Goal: Check status

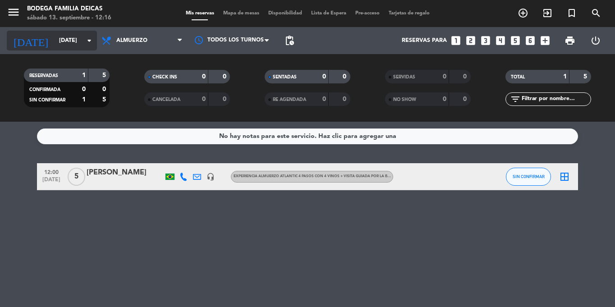
click at [80, 48] on input "[DATE]" at bounding box center [93, 40] width 76 height 15
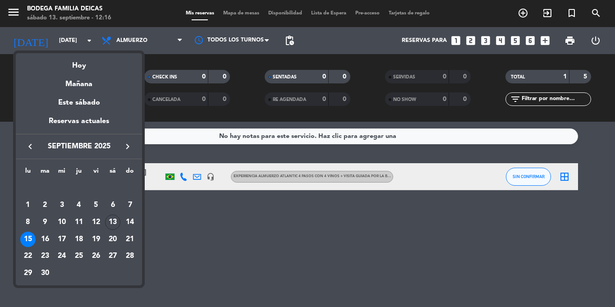
click at [191, 230] on div at bounding box center [307, 153] width 615 height 307
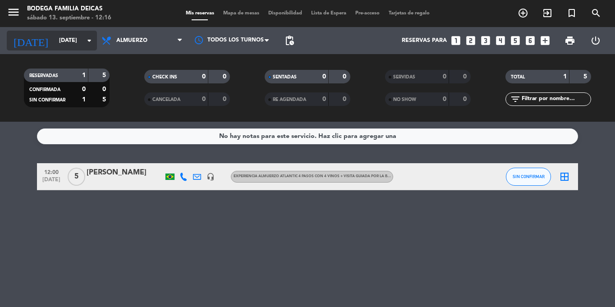
click at [67, 35] on input "[DATE]" at bounding box center [93, 40] width 76 height 15
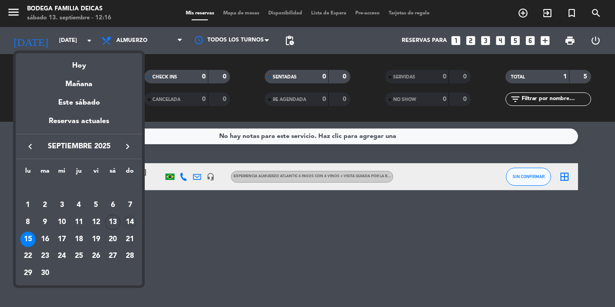
click at [130, 217] on div "14" at bounding box center [129, 222] width 15 height 15
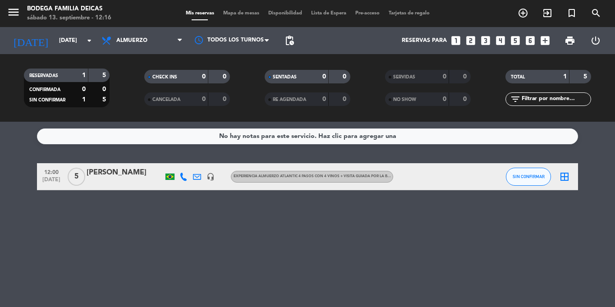
type input "[DATE]"
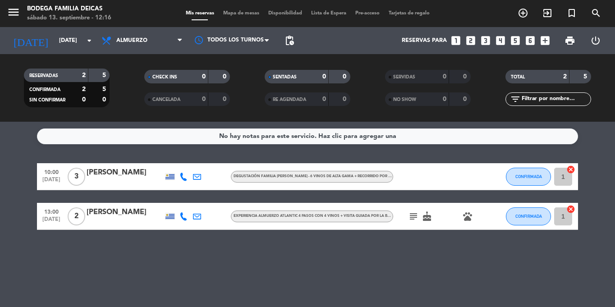
click at [307, 215] on icon "subject" at bounding box center [413, 216] width 11 height 11
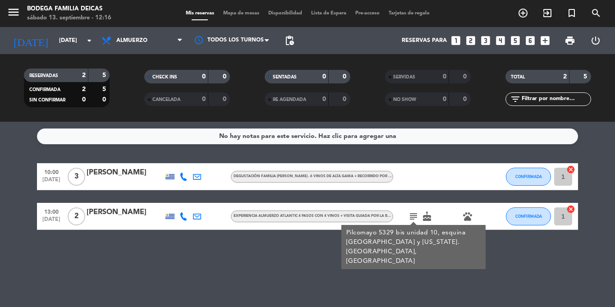
click at [307, 236] on div "No hay notas para este servicio. Haz clic para agregar una 10:00 [DATE] 3 [PERS…" at bounding box center [307, 214] width 615 height 185
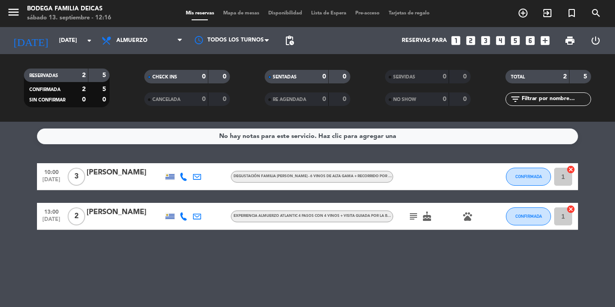
click at [307, 219] on icon "pets" at bounding box center [467, 216] width 11 height 11
click at [307, 235] on div "No hay notas para este servicio. Haz clic para agregar una 10:00 [DATE] 3 [PERS…" at bounding box center [307, 214] width 615 height 185
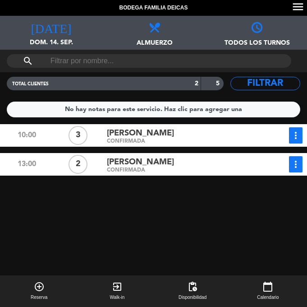
drag, startPoint x: 160, startPoint y: 214, endPoint x: 169, endPoint y: 107, distance: 107.2
click at [160, 214] on div "10:00 3 [PERSON_NAME] CONFIRMADA more_vert Estado de la reserva [PHONE_NUMBER] …" at bounding box center [154, 232] width 312 height 216
